Goal: Check status

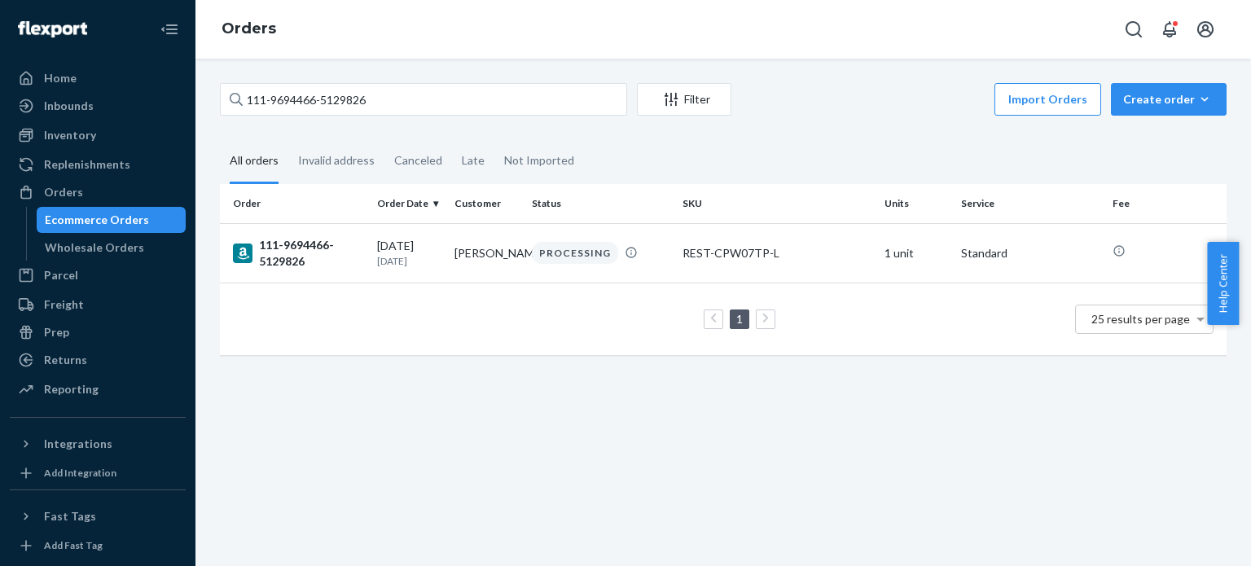
click at [275, 106] on input "111-9694466-5129826" at bounding box center [423, 99] width 407 height 33
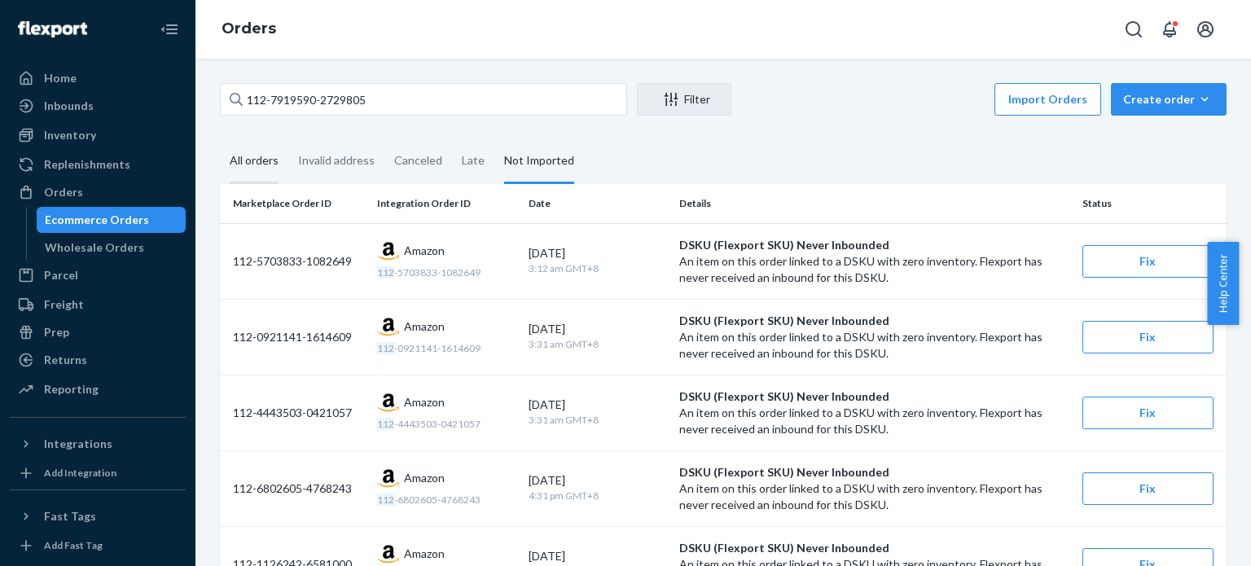
type input "112-7919590-2729805"
click at [270, 156] on div "All orders" at bounding box center [254, 161] width 49 height 45
click at [220, 139] on input "All orders" at bounding box center [220, 139] width 0 height 0
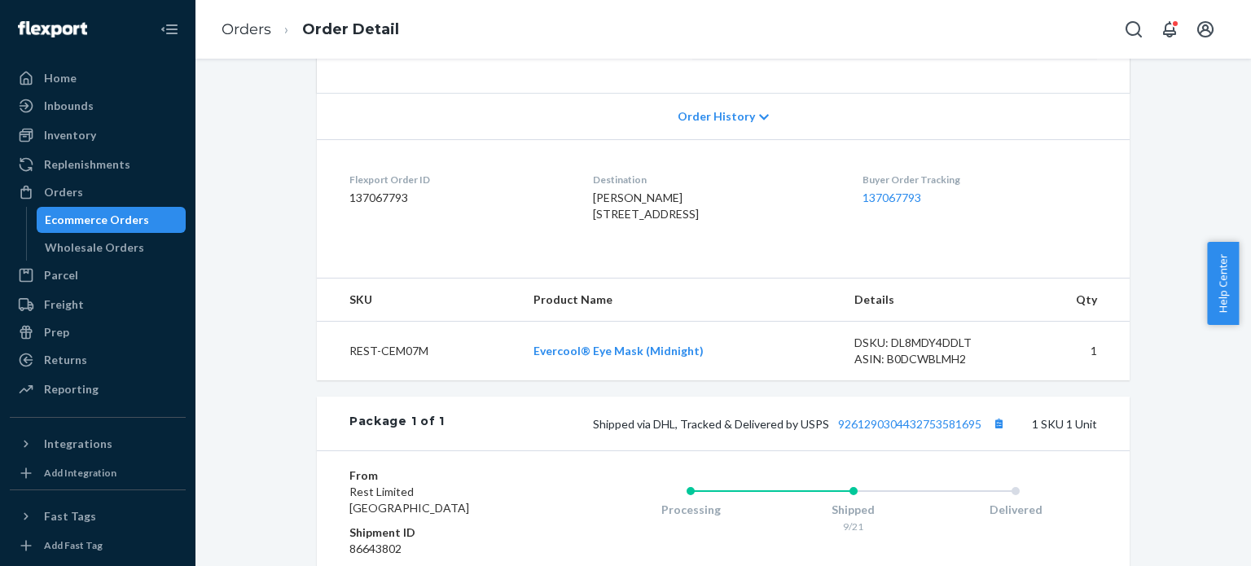
scroll to position [326, 0]
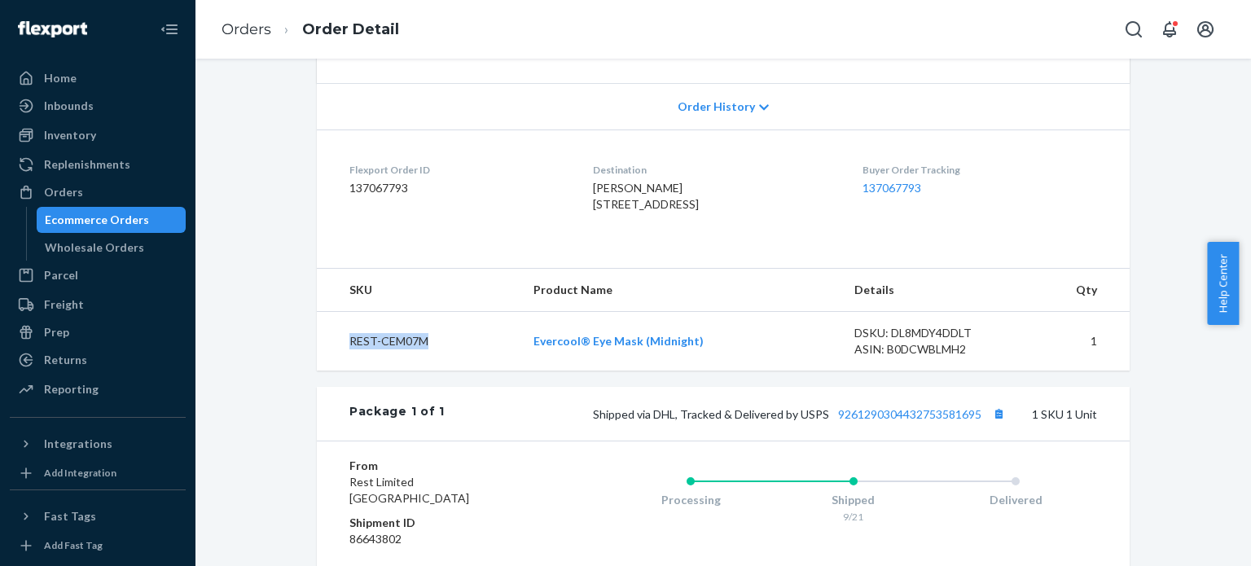
drag, startPoint x: 420, startPoint y: 372, endPoint x: 342, endPoint y: 372, distance: 77.4
click at [342, 372] on td "REST-CEM07M" at bounding box center [419, 341] width 204 height 59
copy td "REST-CEM07M"
click at [473, 219] on div "Flexport Order ID 137067793" at bounding box center [459, 191] width 218 height 56
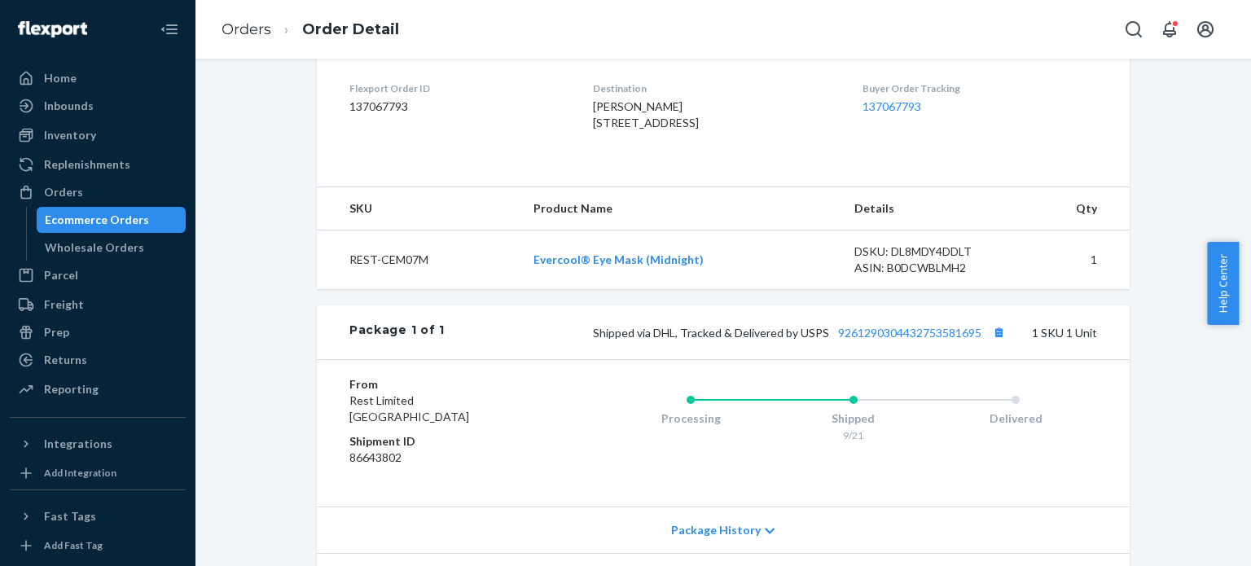
click at [530, 138] on div "Flexport Order ID 137067793" at bounding box center [459, 109] width 218 height 56
